Goal: Transaction & Acquisition: Purchase product/service

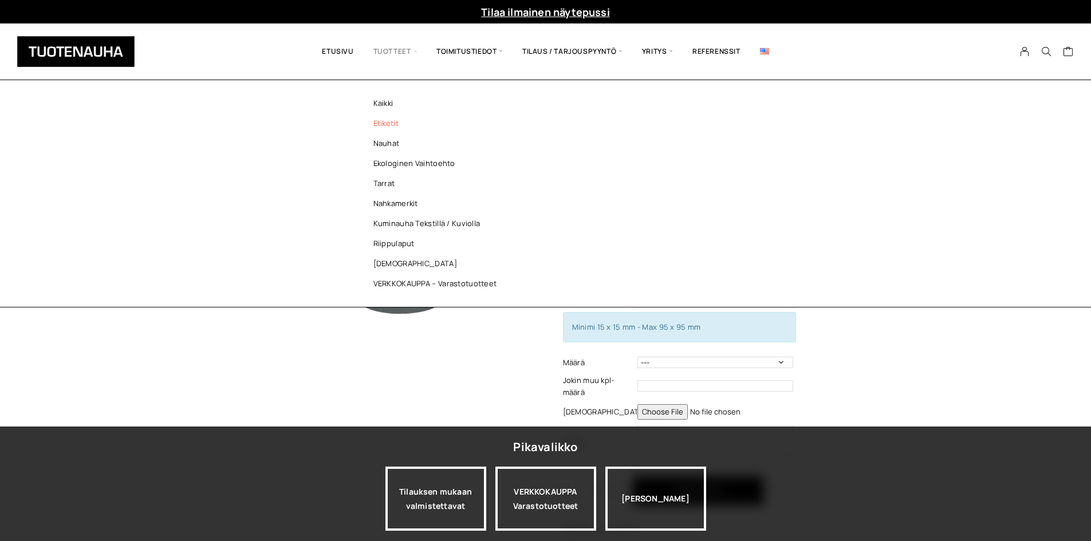
click at [381, 120] on link "Etiketit" at bounding box center [438, 123] width 166 height 20
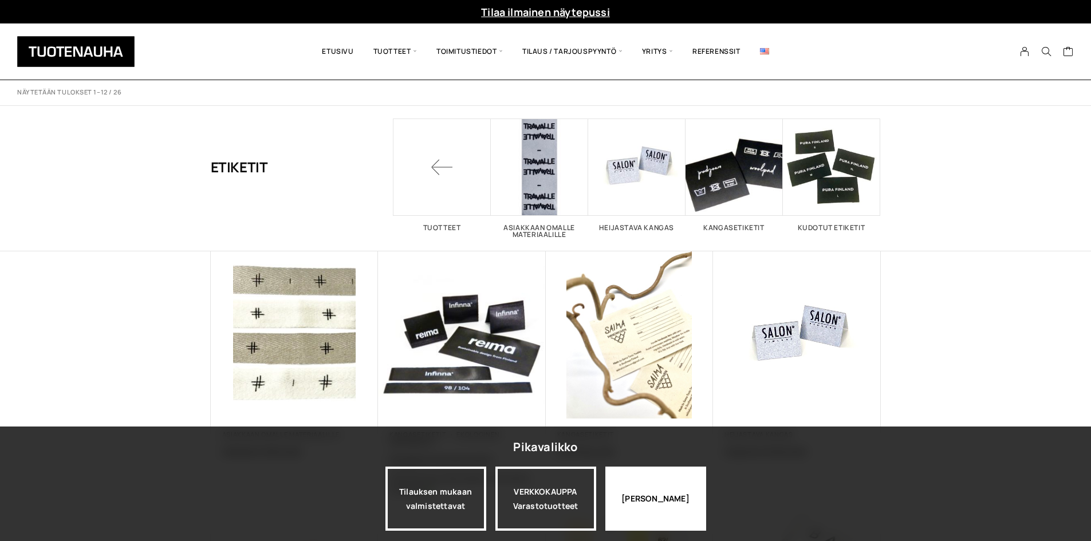
click at [654, 485] on div "Jatka katselua" at bounding box center [655, 499] width 101 height 64
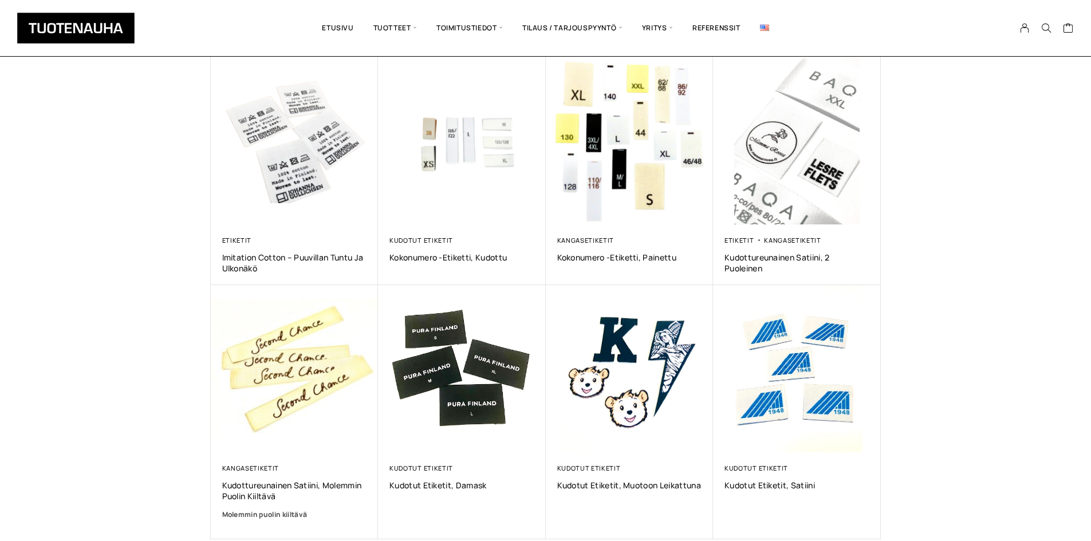
scroll to position [687, 0]
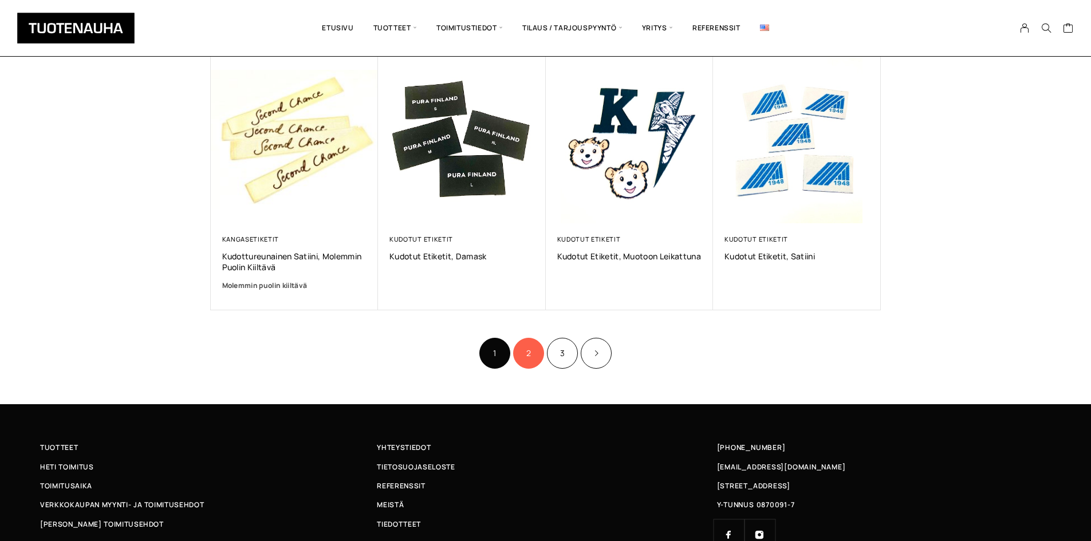
click at [525, 362] on link "2" at bounding box center [528, 353] width 31 height 31
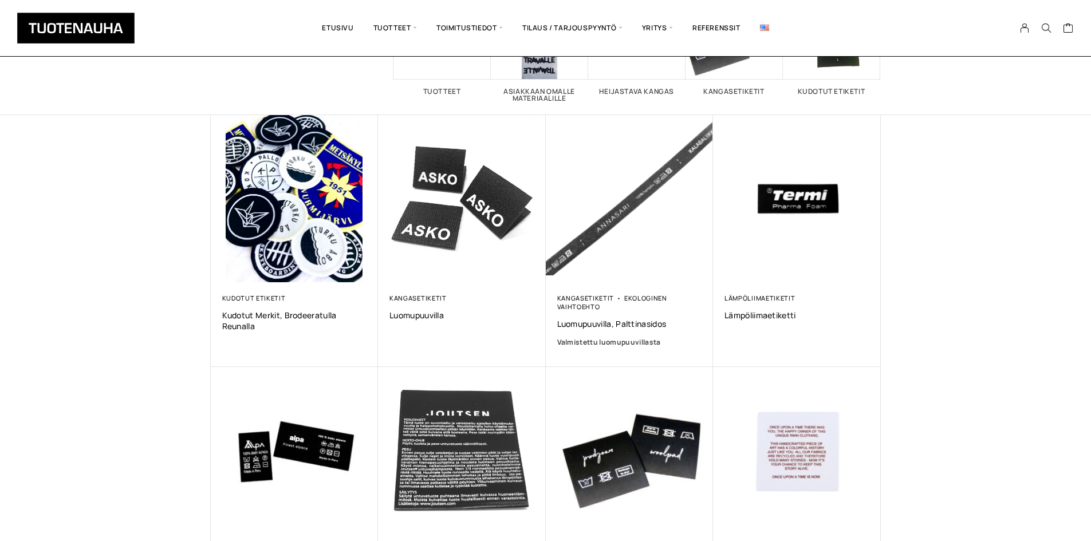
scroll to position [172, 0]
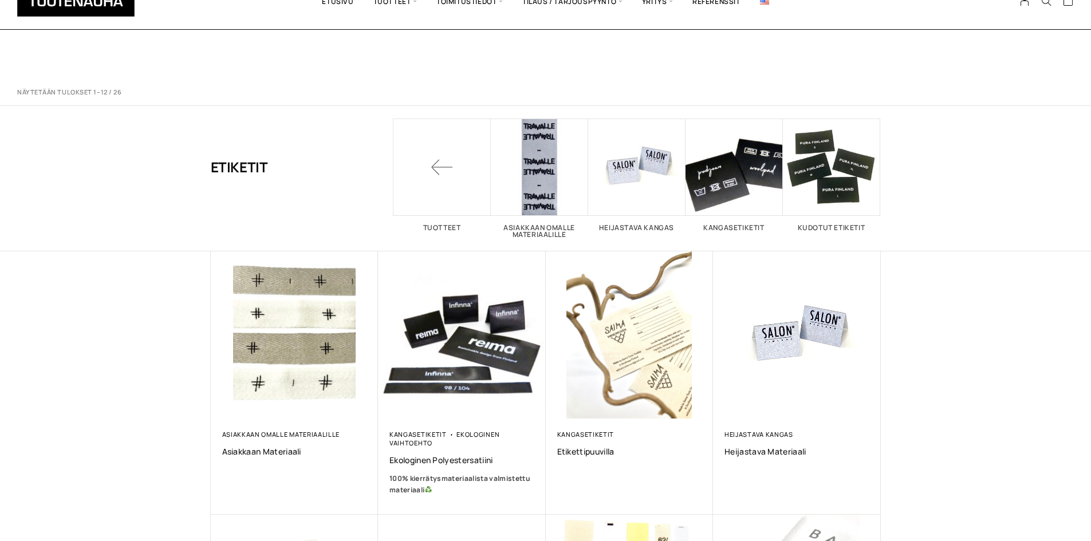
scroll to position [687, 0]
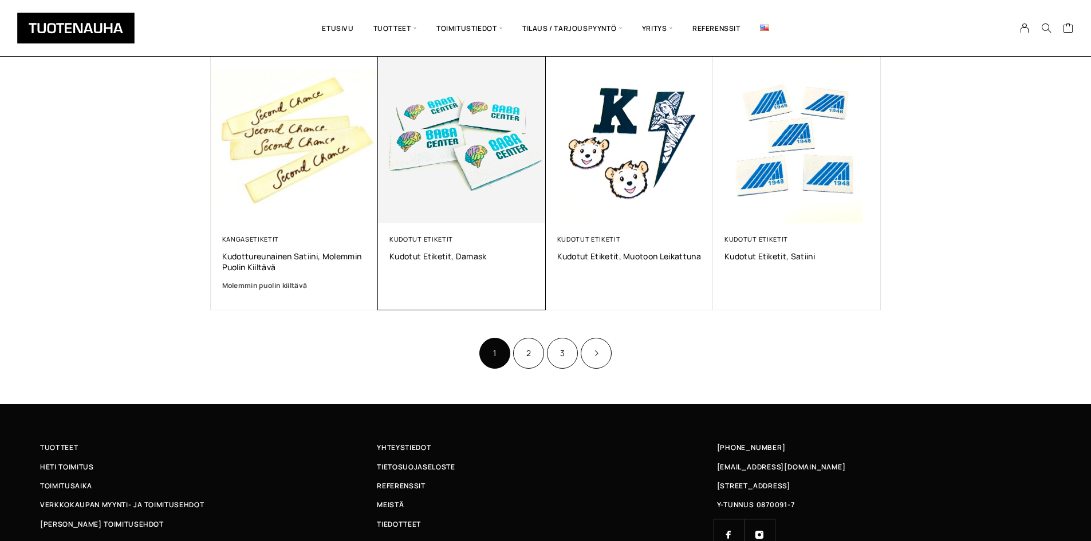
click at [478, 192] on img at bounding box center [462, 140] width 176 height 176
